Goal: Task Accomplishment & Management: Use online tool/utility

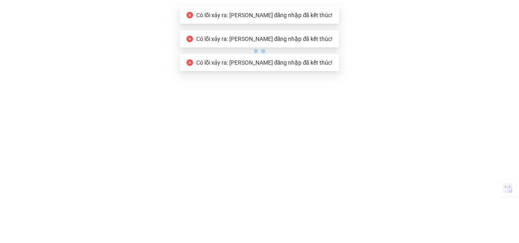
click at [403, 89] on body "Có lỗi xảy ra: Phiên đăng nhập đã kết thúc! Có lỗi xảy ra: Phiên đăng nhập đã k…" at bounding box center [259, 121] width 519 height 243
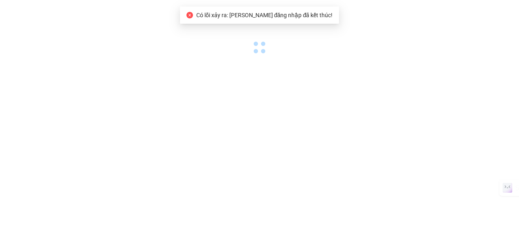
click at [203, 61] on body "Có lỗi xảy ra: Phiên đăng nhập đã kết thúc! Có lỗi xảy ra: Phiên đăng nhập đã k…" at bounding box center [259, 121] width 519 height 243
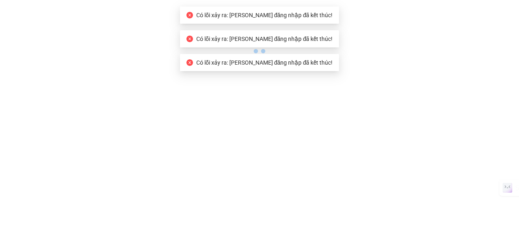
click at [193, 62] on icon "close-circle" at bounding box center [190, 62] width 7 height 7
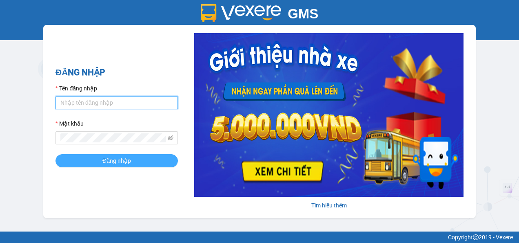
type input "tongdai.tkn"
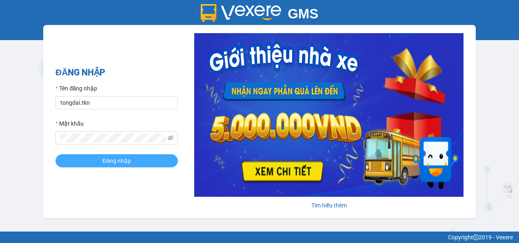
click at [147, 162] on button "Đăng nhập" at bounding box center [117, 160] width 122 height 13
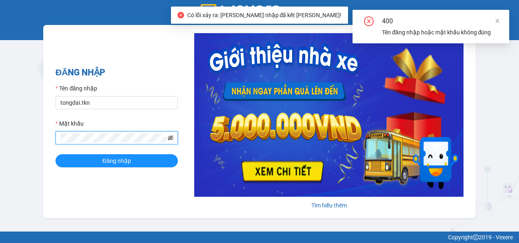
click at [171, 136] on icon "eye-invisible" at bounding box center [171, 137] width 6 height 5
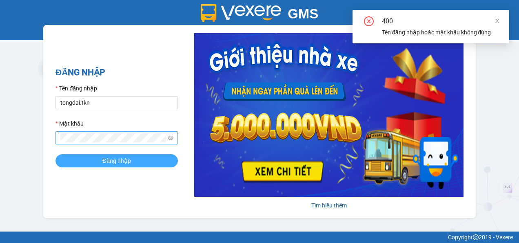
click at [99, 164] on button "Đăng nhập" at bounding box center [117, 160] width 122 height 13
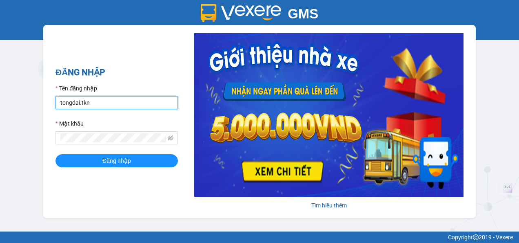
click at [160, 105] on input "tongdai.tkn" at bounding box center [117, 102] width 122 height 13
type input "td_hongnhung.tkn"
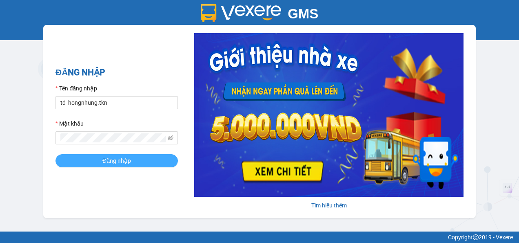
click at [127, 158] on span "Đăng nhập" at bounding box center [116, 160] width 29 height 9
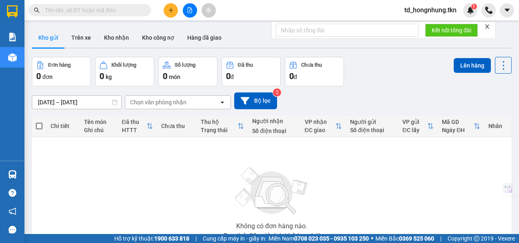
click at [105, 11] on input "text" at bounding box center [93, 10] width 96 height 9
paste input "Q101108250017"
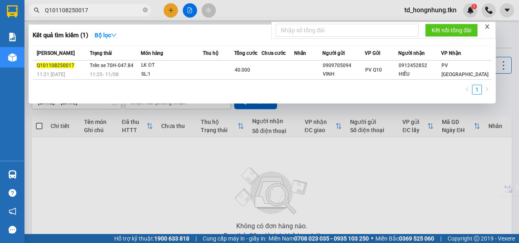
type input "Q101108250017"
